Goal: Task Accomplishment & Management: Manage account settings

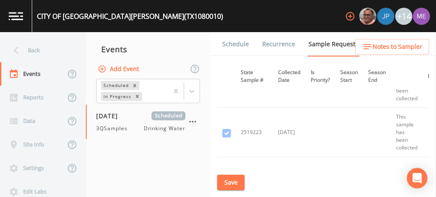
scroll to position [1741, 194]
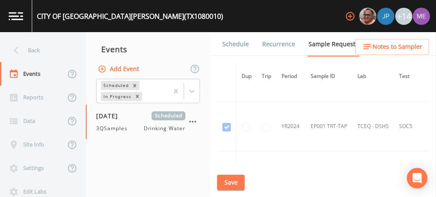
scroll to position [136, 0]
click at [304, 103] on td "YR2024" at bounding box center [290, 126] width 29 height 49
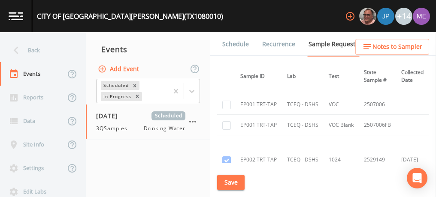
scroll to position [1574, 70]
checkbox input "true"
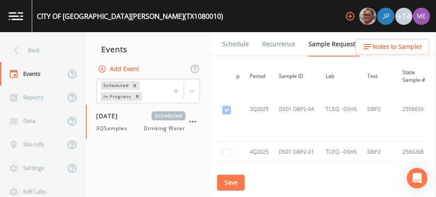
scroll to position [2913, 32]
click at [239, 182] on button "Save" at bounding box center [230, 183] width 27 height 16
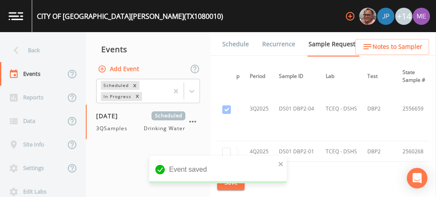
click at [236, 45] on link "Schedule" at bounding box center [235, 44] width 29 height 24
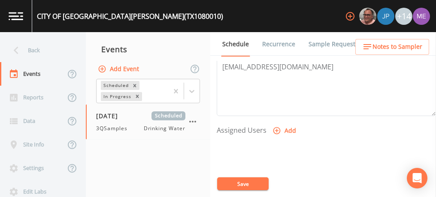
scroll to position [309, 0]
click at [279, 129] on icon "button" at bounding box center [276, 129] width 7 height 7
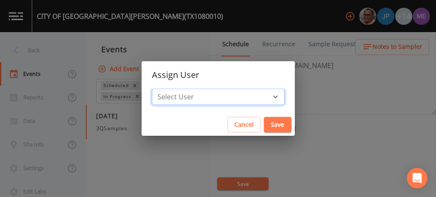
click at [261, 98] on select "Select User Mike Franklin Joshua gere Paul Lauren Saenz David Weber Zachary Eva…" at bounding box center [218, 97] width 133 height 16
select select "82fcd260-406f-4720-af66-0de7f1917f1c"
click at [165, 89] on select "Select User Mike Franklin Joshua gere Paul Lauren Saenz David Weber Zachary Eva…" at bounding box center [218, 97] width 133 height 16
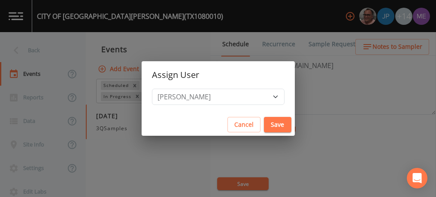
click at [264, 123] on button "Save" at bounding box center [277, 125] width 27 height 16
select select
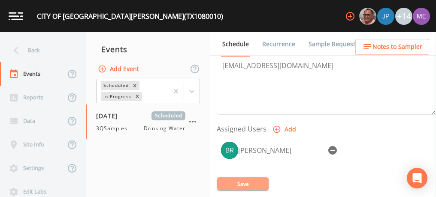
click at [237, 183] on button "Save" at bounding box center [242, 184] width 51 height 13
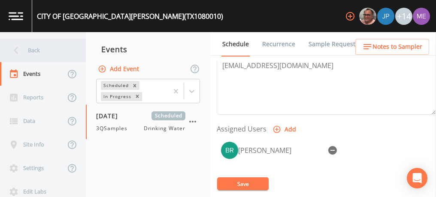
click at [28, 47] on div "Back" at bounding box center [38, 51] width 77 height 24
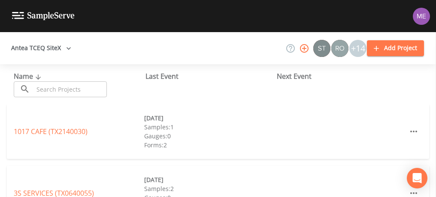
click at [63, 92] on input "text" at bounding box center [69, 90] width 73 height 16
